Goal: Task Accomplishment & Management: Manage account settings

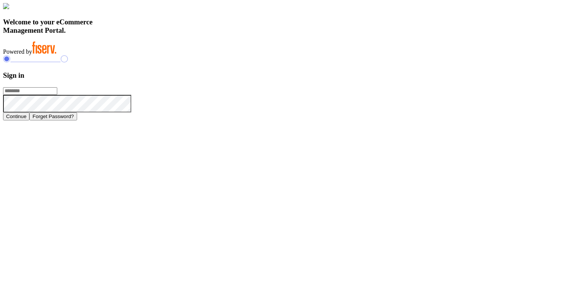
type input "**********"
click at [408, 62] on div "**********" at bounding box center [288, 87] width 571 height 65
click at [57, 95] on input "**********" at bounding box center [30, 91] width 54 height 8
type input "**********"
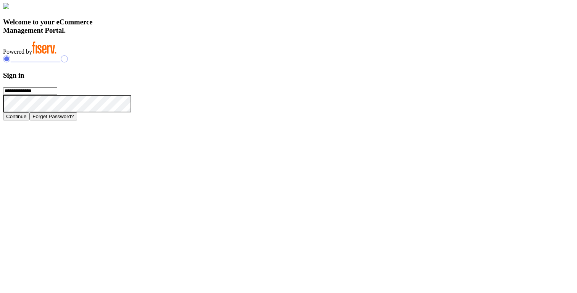
click at [29, 121] on button "Continue" at bounding box center [16, 117] width 26 height 8
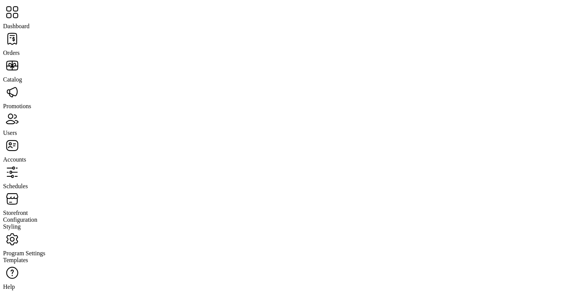
click at [28, 210] on span "Storefront" at bounding box center [15, 213] width 25 height 6
click at [37, 217] on span "Configuration" at bounding box center [20, 220] width 34 height 6
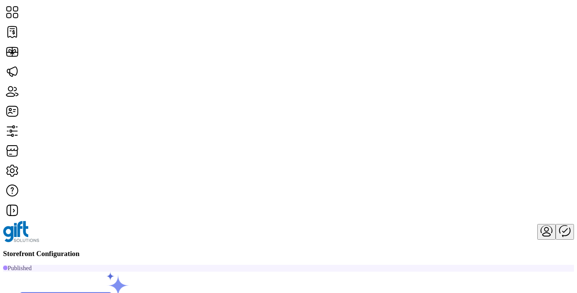
click at [493, 159] on span "Card Display Settings" at bounding box center [475, 156] width 53 height 6
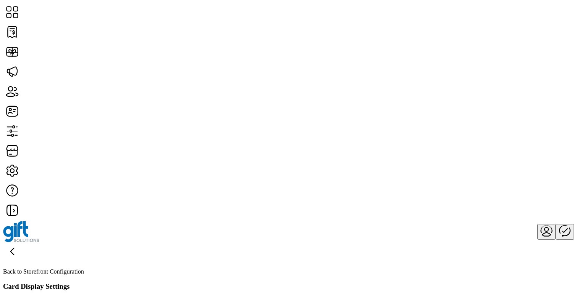
scroll to position [102, 0]
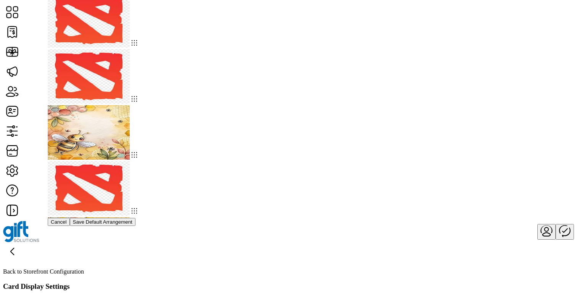
drag, startPoint x: 148, startPoint y: 128, endPoint x: 275, endPoint y: 291, distance: 206.9
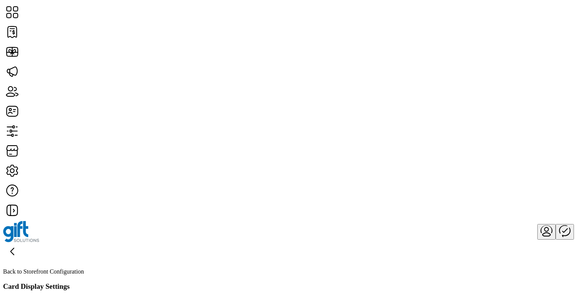
click at [570, 63] on div "Storefront Card Arrangement Drag and drop cards to customize arrangement. The n…" at bounding box center [288, 146] width 577 height 293
drag, startPoint x: 280, startPoint y: 243, endPoint x: 168, endPoint y: 226, distance: 113.9
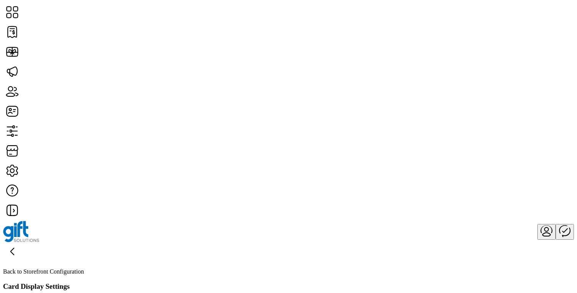
drag, startPoint x: 187, startPoint y: 246, endPoint x: 340, endPoint y: 202, distance: 158.8
drag, startPoint x: 346, startPoint y: 217, endPoint x: 316, endPoint y: 276, distance: 66.4
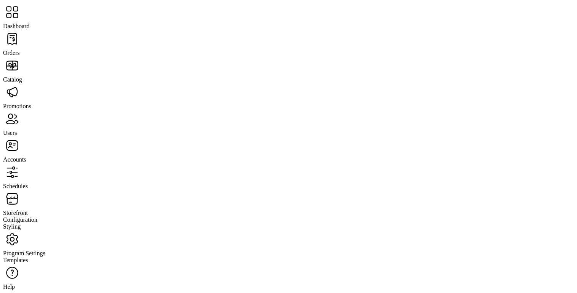
click at [28, 210] on span "Storefront" at bounding box center [15, 213] width 25 height 6
click at [37, 217] on span "Configuration" at bounding box center [20, 220] width 34 height 6
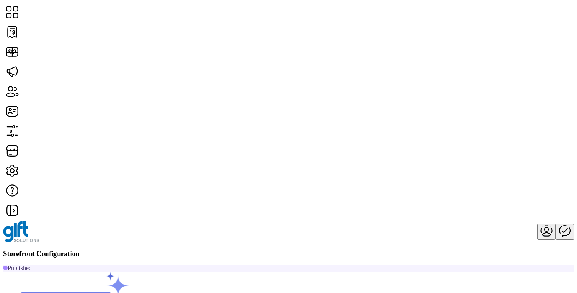
click at [503, 159] on span "Card Display Settings" at bounding box center [475, 156] width 53 height 6
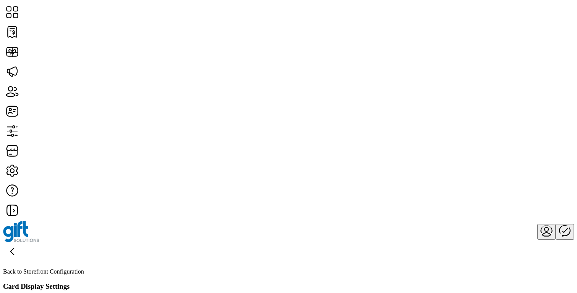
scroll to position [159, 0]
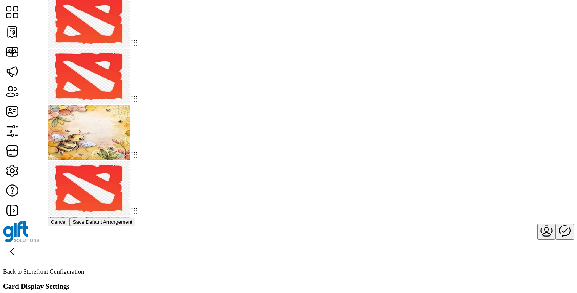
drag, startPoint x: 423, startPoint y: 70, endPoint x: 301, endPoint y: 4, distance: 138.6
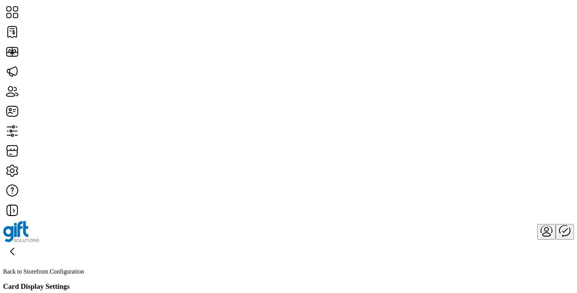
click at [551, 59] on div "Storefront Card Arrangement Drag and drop cards to customize arrangement. The n…" at bounding box center [288, 146] width 577 height 293
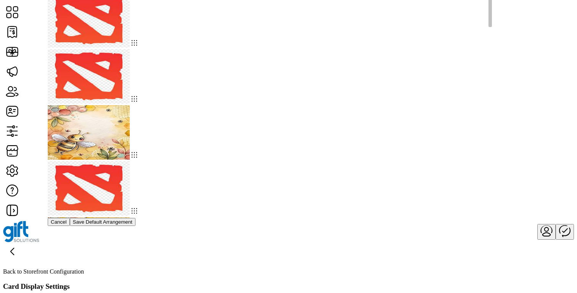
click at [0, 0] on div "Storefront Card Arrangement Drag and drop cards to customize arrangement. The n…" at bounding box center [288, 146] width 577 height 293
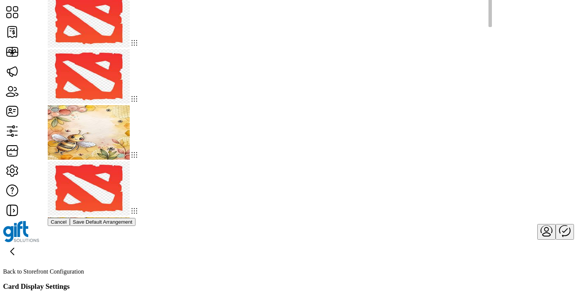
drag, startPoint x: 226, startPoint y: 146, endPoint x: 143, endPoint y: 78, distance: 107.1
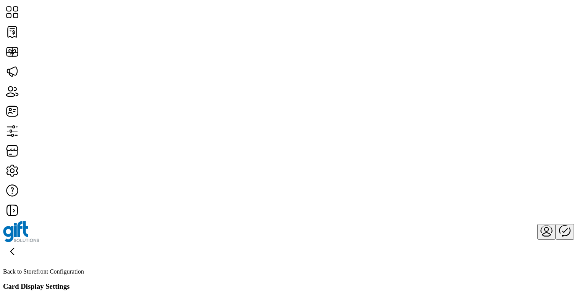
scroll to position [55, 0]
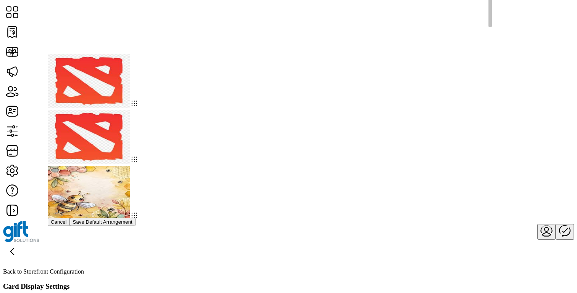
drag, startPoint x: 234, startPoint y: 200, endPoint x: 153, endPoint y: 82, distance: 142.4
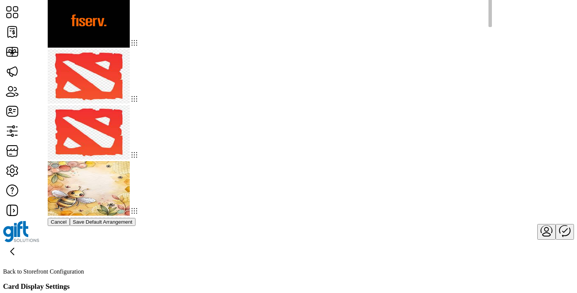
drag, startPoint x: 167, startPoint y: 219, endPoint x: 174, endPoint y: 208, distance: 12.4
drag, startPoint x: 354, startPoint y: 197, endPoint x: 172, endPoint y: 193, distance: 182.0
drag, startPoint x: 255, startPoint y: 202, endPoint x: 443, endPoint y: 203, distance: 187.7
drag, startPoint x: 443, startPoint y: 203, endPoint x: 176, endPoint y: 203, distance: 266.7
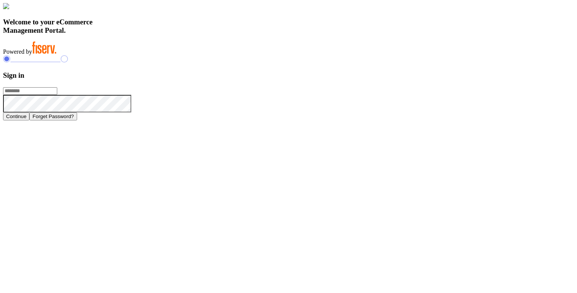
type input "**********"
click at [29, 121] on button "Continue" at bounding box center [16, 117] width 26 height 8
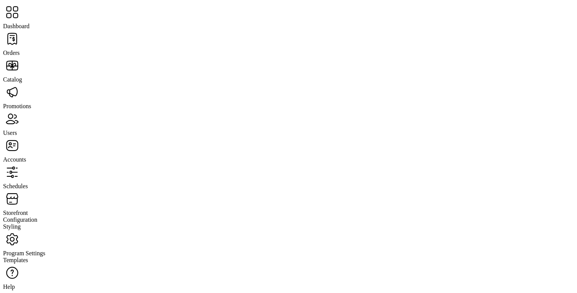
click at [28, 210] on span "Storefront" at bounding box center [15, 213] width 25 height 6
click at [37, 217] on span "Configuration" at bounding box center [20, 220] width 34 height 6
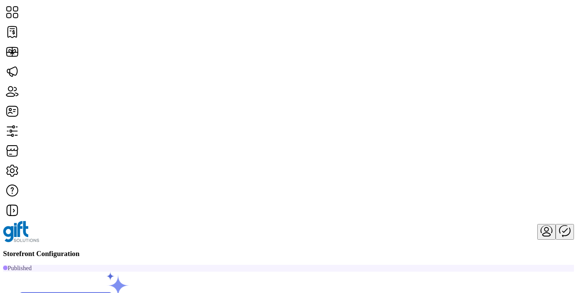
click at [496, 159] on span "Card Display Settings" at bounding box center [475, 156] width 53 height 6
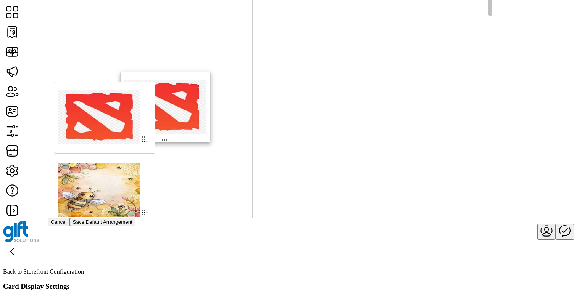
drag, startPoint x: 163, startPoint y: 174, endPoint x: 168, endPoint y: 97, distance: 76.9
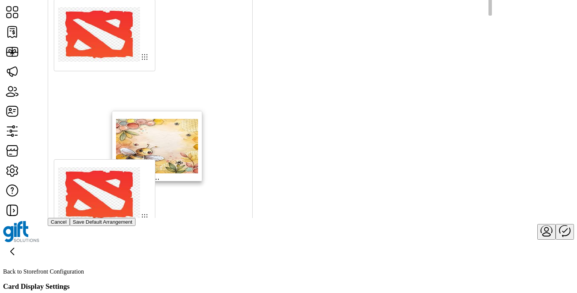
drag, startPoint x: 169, startPoint y: 239, endPoint x: 164, endPoint y: 78, distance: 161.1
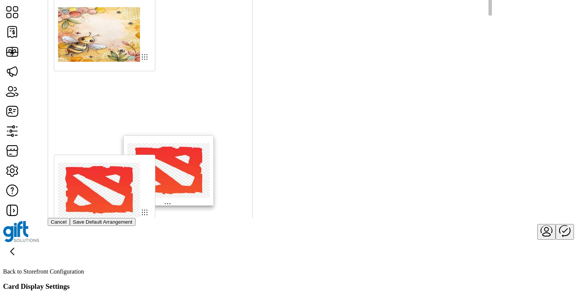
drag, startPoint x: 156, startPoint y: 170, endPoint x: 233, endPoint y: 180, distance: 77.8
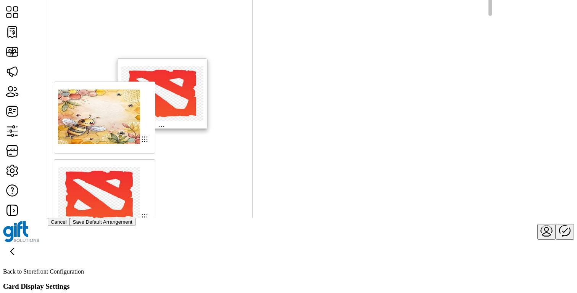
drag, startPoint x: 176, startPoint y: 259, endPoint x: 177, endPoint y: 93, distance: 166.0
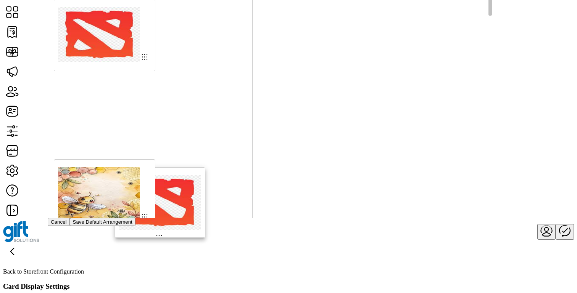
drag, startPoint x: 167, startPoint y: 232, endPoint x: 164, endPoint y: 169, distance: 63.8
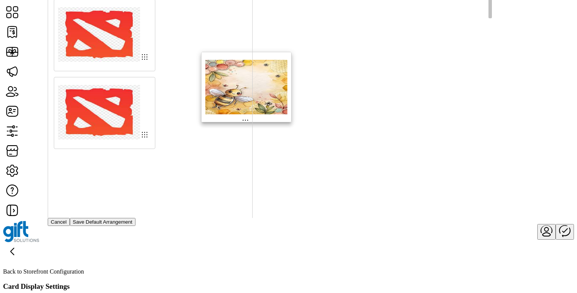
drag, startPoint x: 312, startPoint y: 91, endPoint x: 221, endPoint y: 90, distance: 91.6
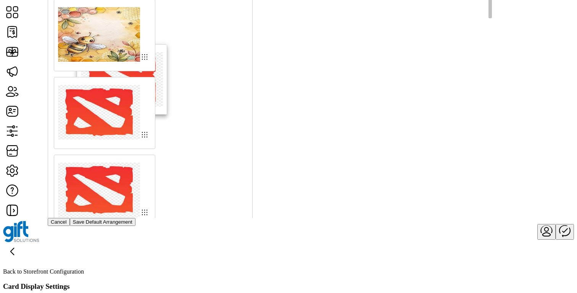
drag, startPoint x: 239, startPoint y: 169, endPoint x: 126, endPoint y: 78, distance: 145.3
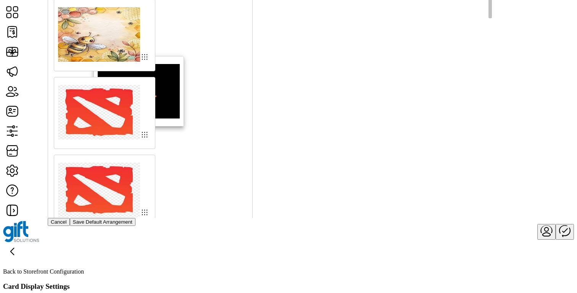
drag, startPoint x: 226, startPoint y: 244, endPoint x: 129, endPoint y: 82, distance: 188.6
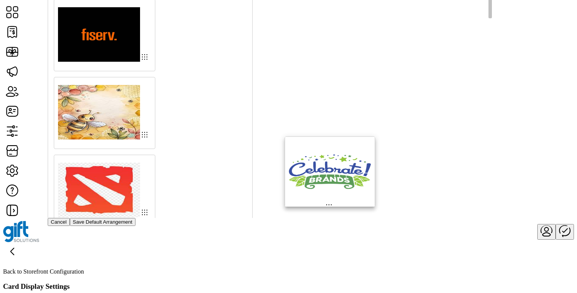
drag, startPoint x: 220, startPoint y: 241, endPoint x: 314, endPoint y: 159, distance: 124.5
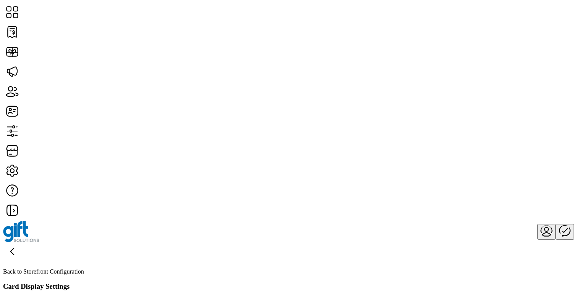
scroll to position [137, 0]
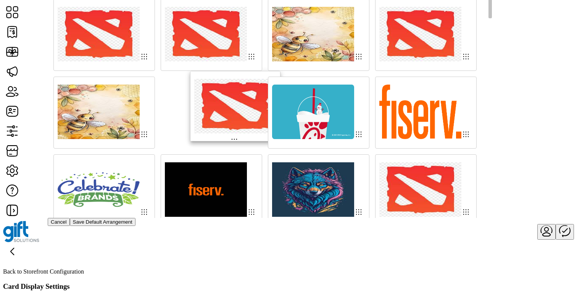
drag, startPoint x: 258, startPoint y: 163, endPoint x: 258, endPoint y: 91, distance: 71.7
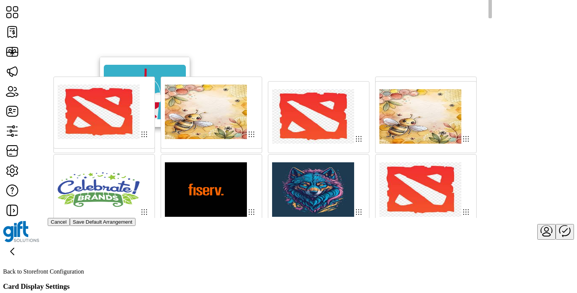
drag, startPoint x: 349, startPoint y: 169, endPoint x: 156, endPoint y: 92, distance: 208.2
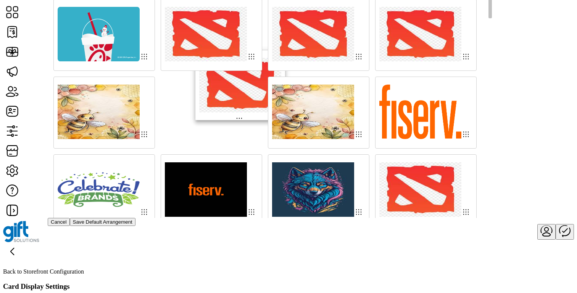
drag, startPoint x: 231, startPoint y: 175, endPoint x: 236, endPoint y: 90, distance: 85.6
